Goal: Download file/media

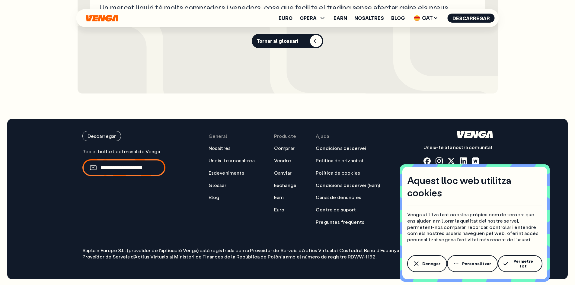
scroll to position [168, 0]
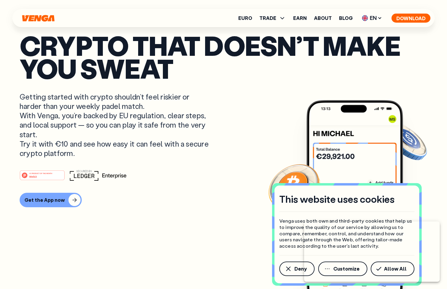
click at [412, 17] on button "Download" at bounding box center [411, 18] width 39 height 9
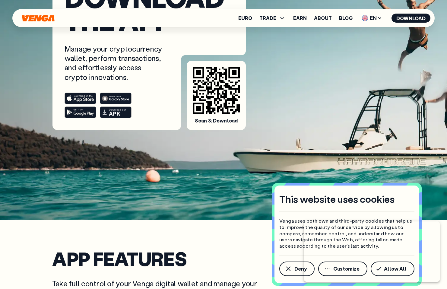
scroll to position [101, 0]
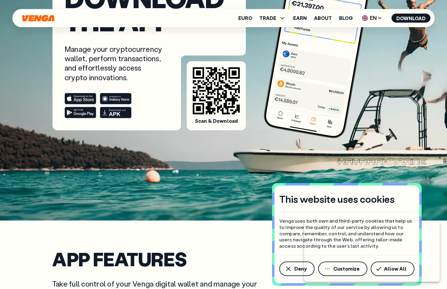
click at [88, 98] on rect at bounding box center [80, 98] width 31 height 11
